Goal: Task Accomplishment & Management: Use online tool/utility

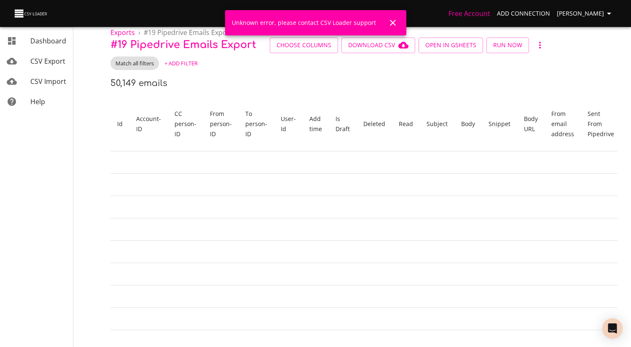
scroll to position [0, 622]
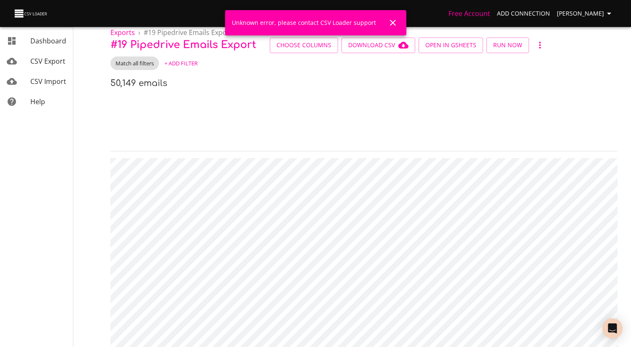
click at [239, 97] on th "Body" at bounding box center [552, 124] width 1235 height 54
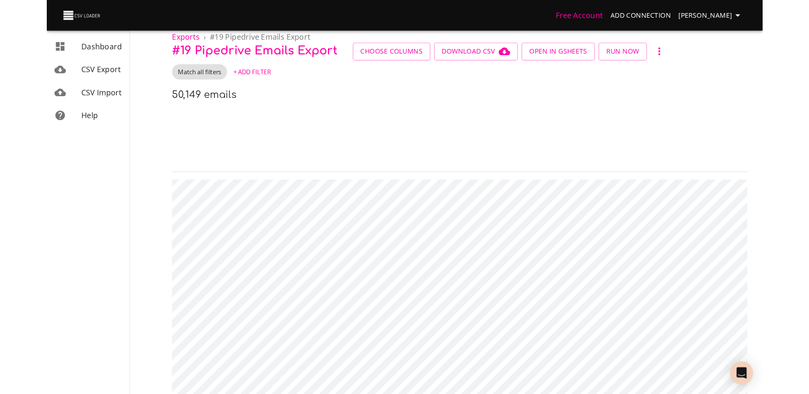
scroll to position [0, 0]
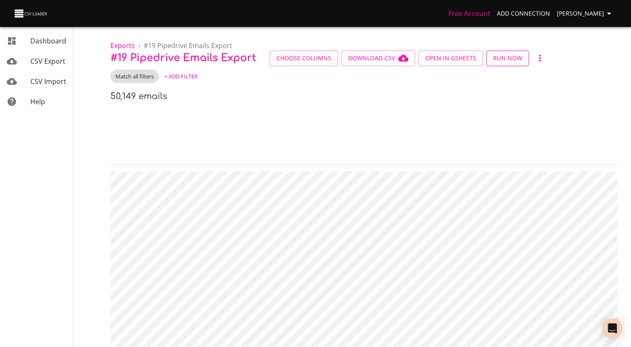
click at [500, 56] on span "Run Now" at bounding box center [507, 58] width 29 height 11
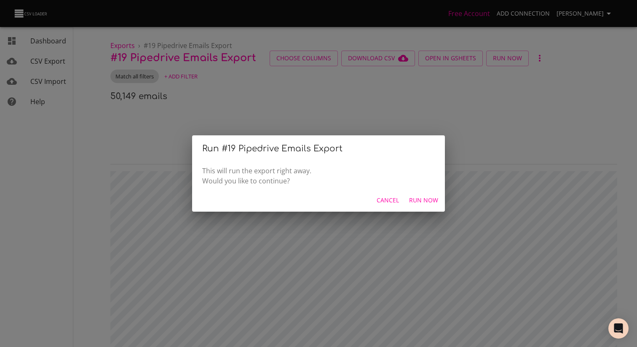
click at [426, 205] on button "Run Now" at bounding box center [424, 201] width 36 height 16
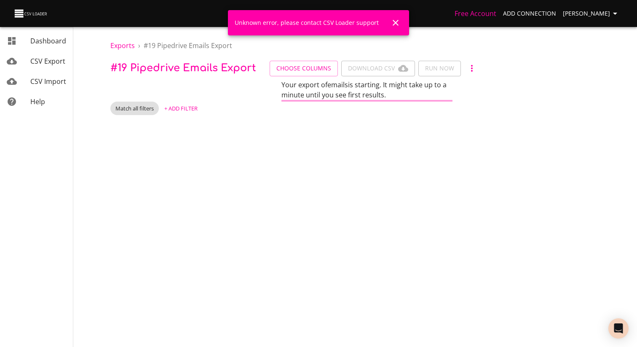
click at [258, 95] on div "Your export of emails is starting. It might take up to a minute until you see f…" at bounding box center [366, 91] width 513 height 22
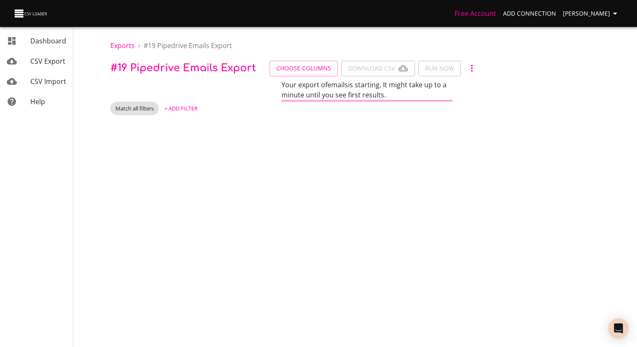
click at [340, 92] on span "Your export of emails is starting. It might take up to a minute until you see f…" at bounding box center [364, 89] width 165 height 19
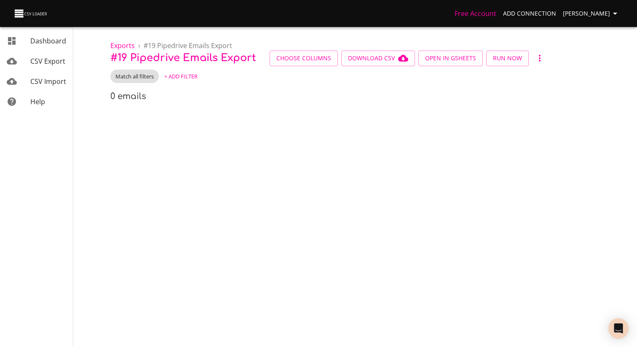
click at [204, 85] on div "Exports › # 19 Pipedrive Emails Export # 19 Pipedrive Emails Export Choose Colu…" at bounding box center [367, 55] width 540 height 110
click at [413, 100] on div "0 emails" at bounding box center [366, 96] width 513 height 13
click at [538, 54] on icon "button" at bounding box center [540, 58] width 10 height 10
click at [456, 85] on div at bounding box center [318, 173] width 637 height 347
click at [512, 60] on span "Run Now" at bounding box center [507, 58] width 29 height 11
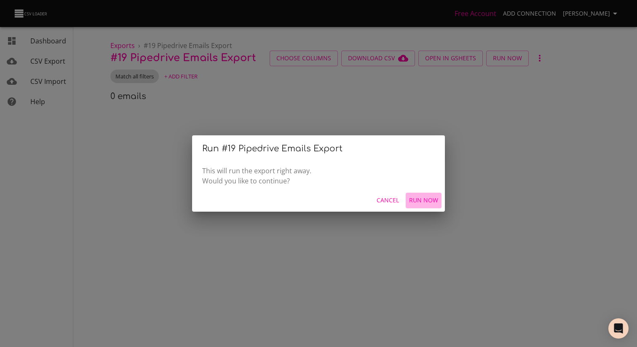
click at [423, 202] on span "Run Now" at bounding box center [423, 200] width 29 height 11
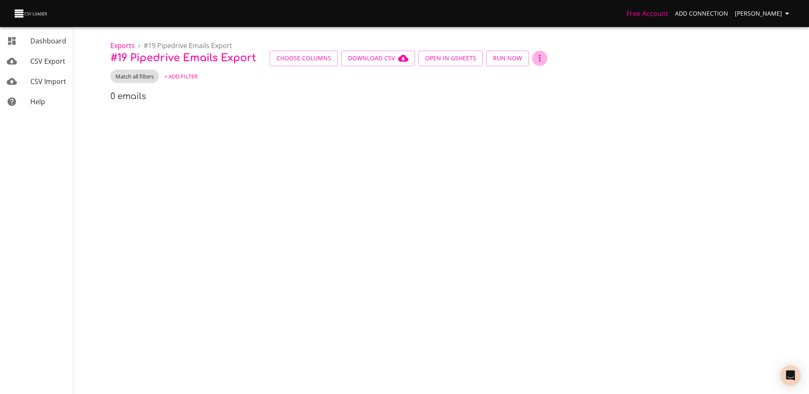
click at [534, 51] on button "button" at bounding box center [539, 58] width 15 height 15
click at [487, 59] on div at bounding box center [404, 197] width 809 height 394
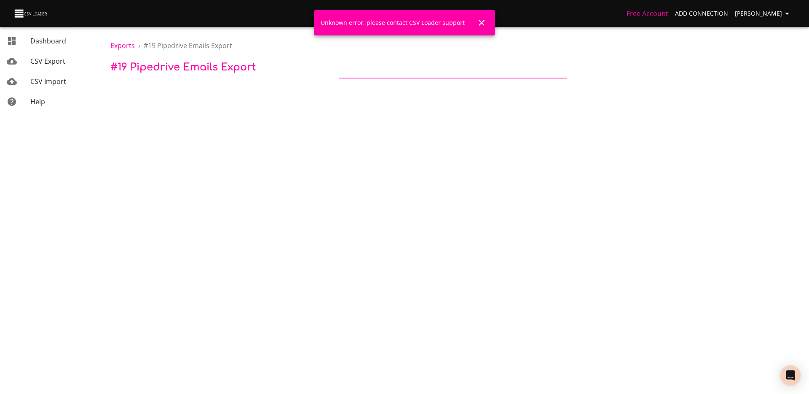
click at [481, 93] on body "Free Account Add Connection Théo Corbin Dashboard CSV Export CSV Import Help Ex…" at bounding box center [404, 197] width 809 height 394
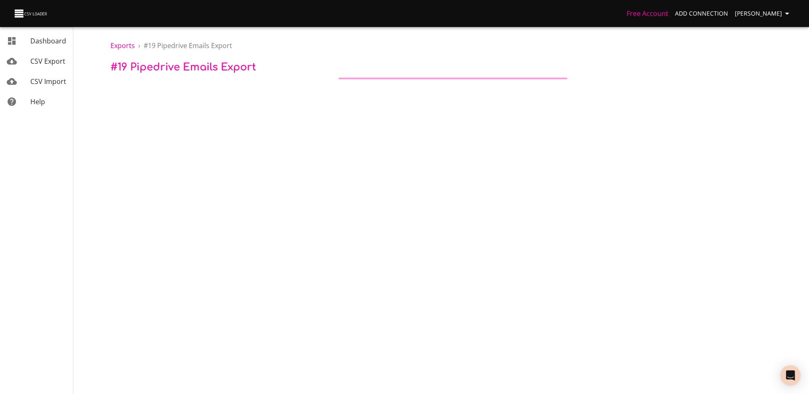
click at [182, 73] on p "# 19 Pipedrive Emails Export" at bounding box center [452, 67] width 685 height 13
click at [35, 55] on link "CSV Export" at bounding box center [36, 61] width 73 height 20
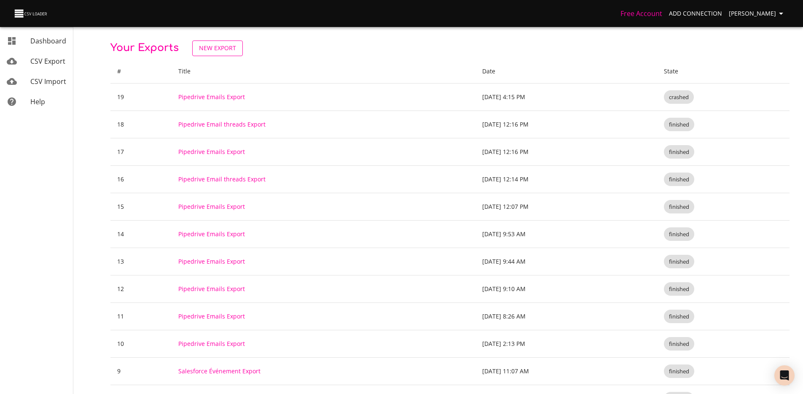
click at [236, 50] on link "New Export" at bounding box center [217, 48] width 51 height 16
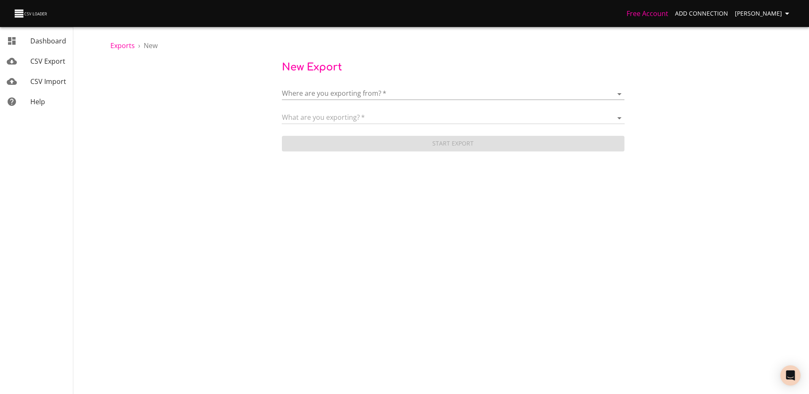
click at [362, 94] on body "Free Account Add Connection Théo Corbin Dashboard CSV Export CSV Import Help Ex…" at bounding box center [404, 197] width 809 height 394
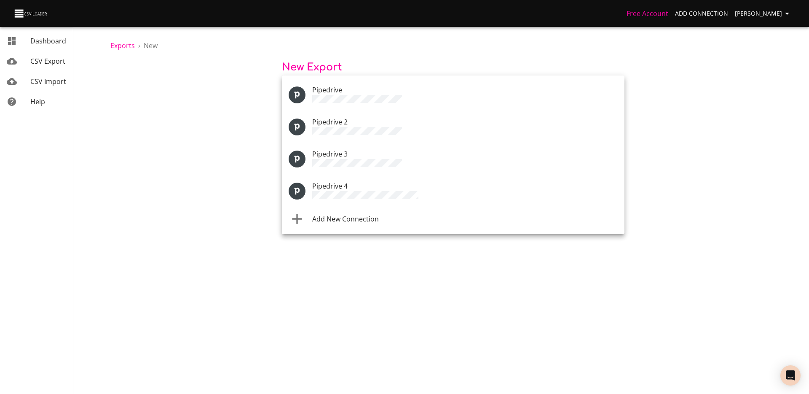
click at [357, 194] on li "Pipedrive 4" at bounding box center [453, 191] width 343 height 32
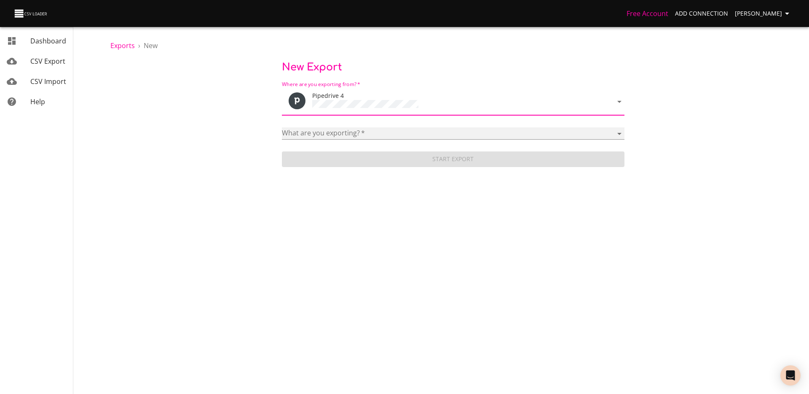
click at [361, 129] on select "Activities Activity Types Deal Products Deals Email Threads Emails Notes Organi…" at bounding box center [453, 133] width 343 height 12
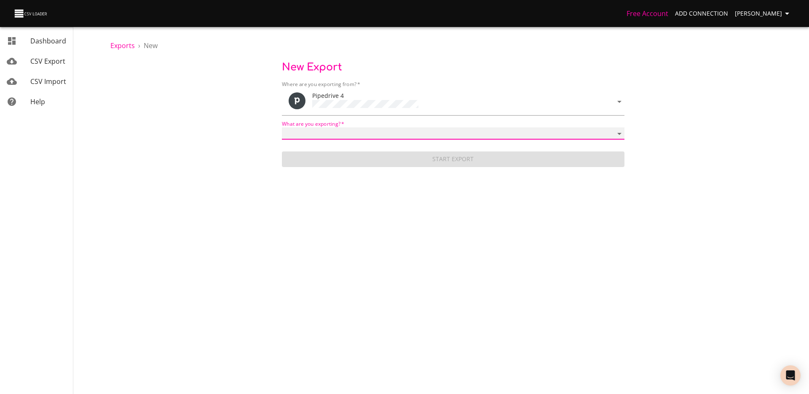
select select "mail_messages"
click at [282, 127] on select "Activities Activity Types Deal Products Deals Email Threads Emails Notes Organi…" at bounding box center [453, 133] width 343 height 12
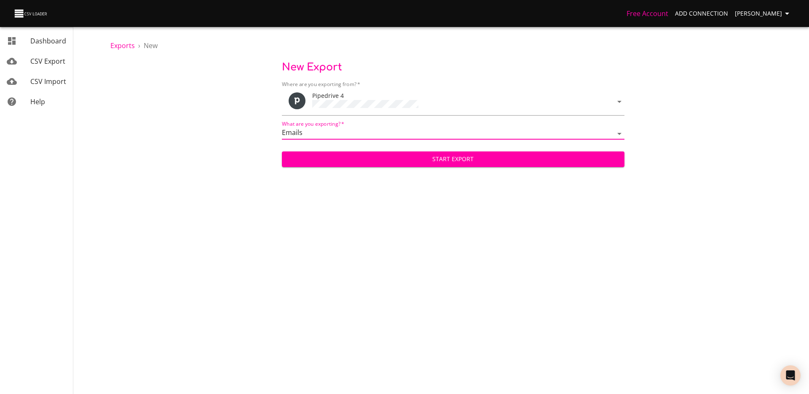
click at [355, 160] on span "Start Export" at bounding box center [453, 159] width 329 height 11
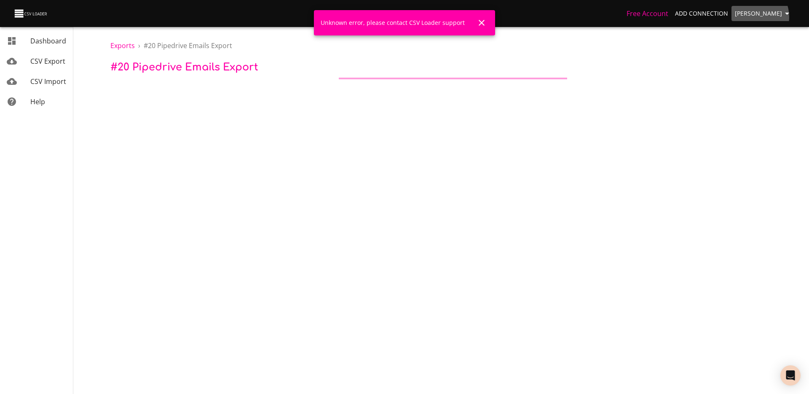
click at [760, 17] on span "[PERSON_NAME]" at bounding box center [763, 13] width 57 height 11
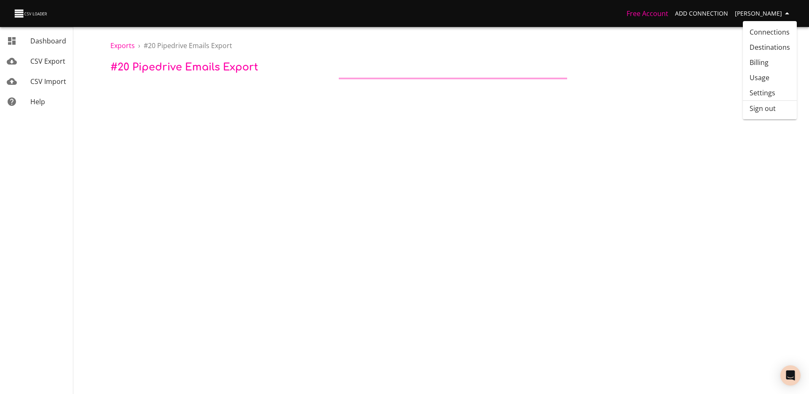
click at [766, 113] on li "Sign out" at bounding box center [770, 108] width 54 height 15
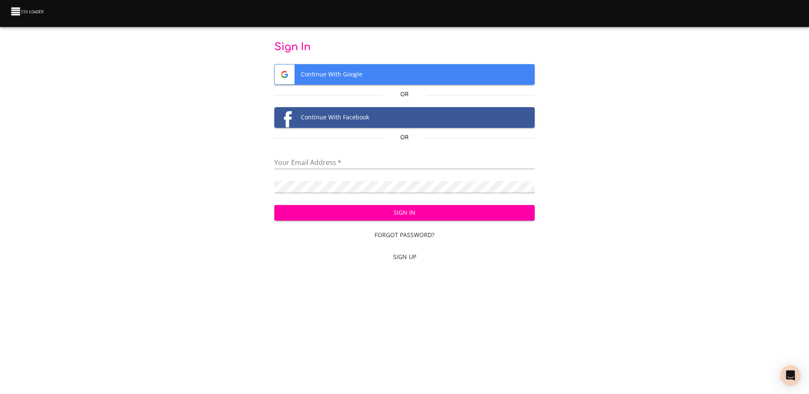
click at [361, 71] on span "Continue With Google" at bounding box center [405, 74] width 260 height 20
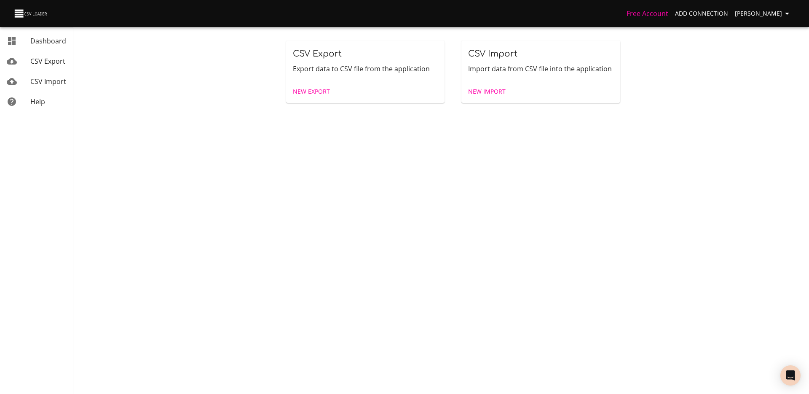
click at [59, 62] on span "CSV Export" at bounding box center [47, 60] width 35 height 9
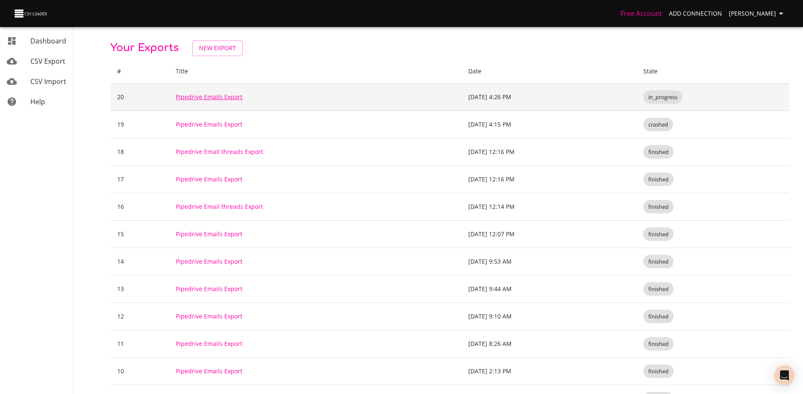
click at [217, 97] on link "Pipedrive Emails Export" at bounding box center [209, 97] width 67 height 8
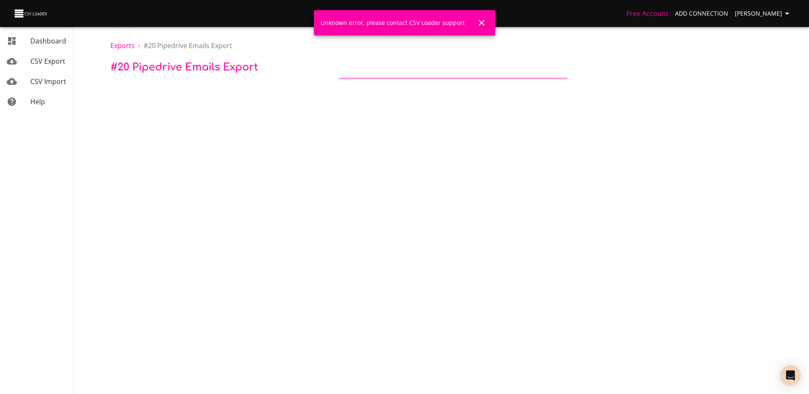
click at [46, 64] on span "CSV Export" at bounding box center [47, 60] width 35 height 9
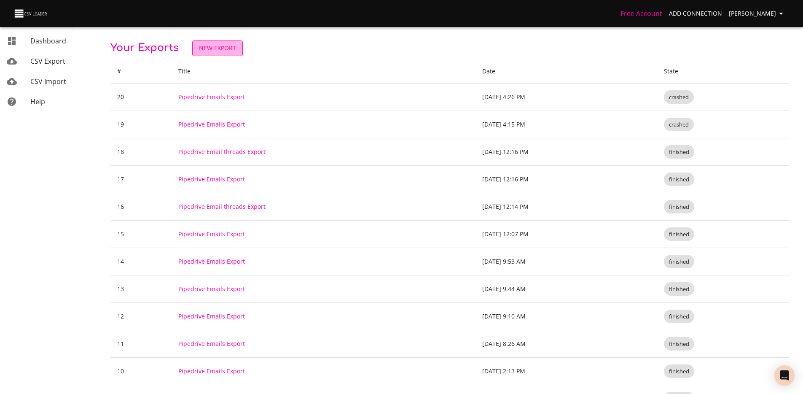
click at [215, 51] on span "New Export" at bounding box center [217, 48] width 37 height 11
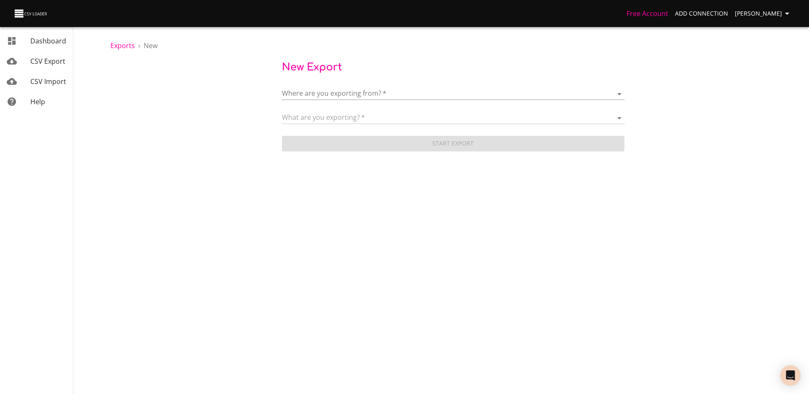
click at [414, 94] on body "Free Account Add Connection [PERSON_NAME] Dashboard CSV Export CSV Import Help …" at bounding box center [404, 197] width 809 height 394
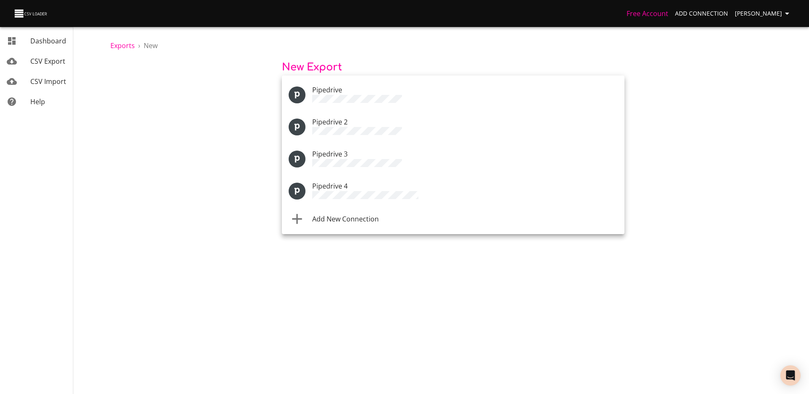
click at [383, 182] on div "Pipedrive 4" at bounding box center [465, 191] width 306 height 20
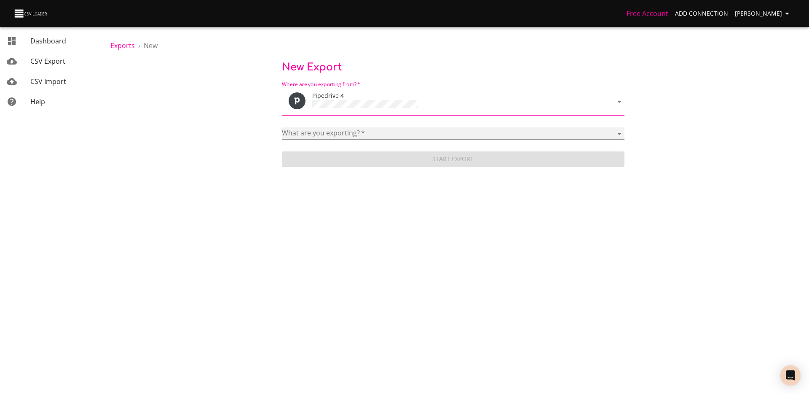
click at [366, 131] on select "Activities Activity Types Deal Products Deals Email Threads Emails Notes Organi…" at bounding box center [453, 133] width 343 height 12
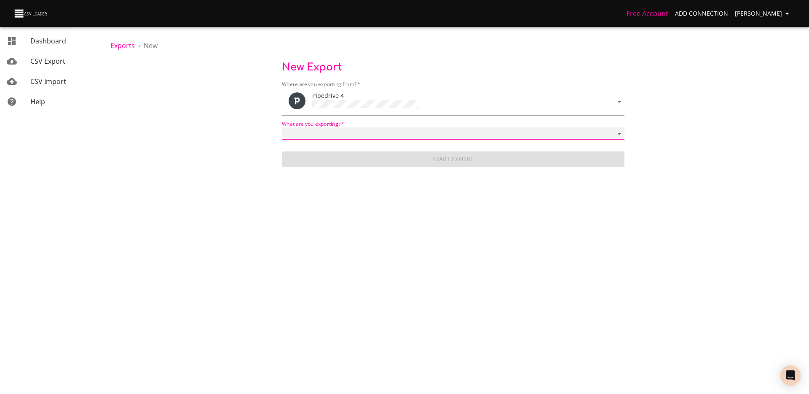
select select "mail_messages"
click at [282, 127] on select "Activities Activity Types Deal Products Deals Email Threads Emails Notes Organi…" at bounding box center [453, 133] width 343 height 12
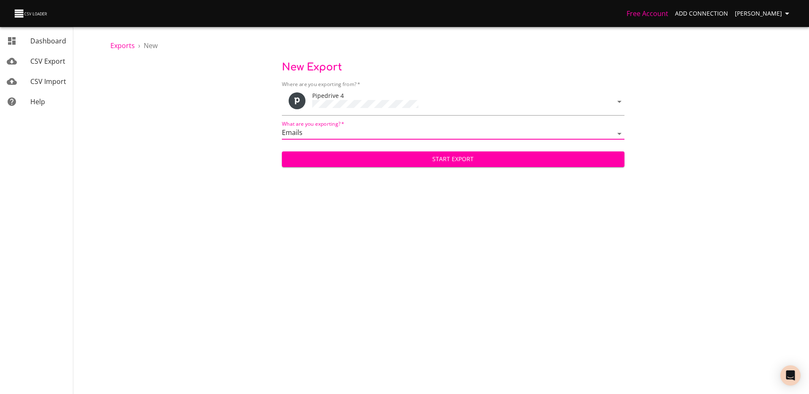
click at [377, 156] on span "Start Export" at bounding box center [453, 159] width 329 height 11
